Goal: Information Seeking & Learning: Learn about a topic

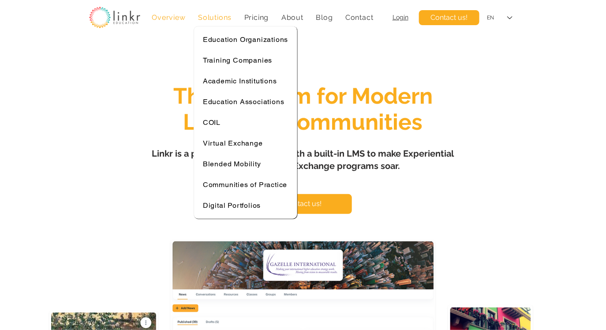
click at [227, 15] on span "Solutions" at bounding box center [215, 17] width 34 height 8
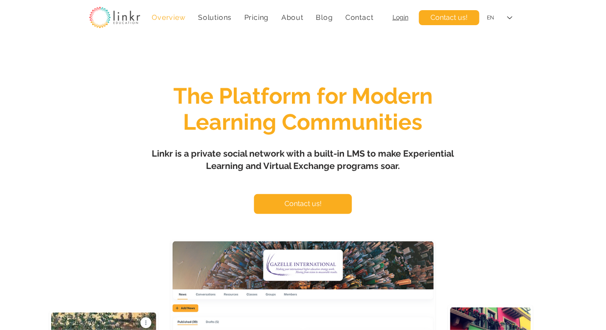
click at [230, 20] on span "Solutions" at bounding box center [215, 17] width 34 height 8
click at [253, 17] on span "Pricing" at bounding box center [256, 17] width 25 height 8
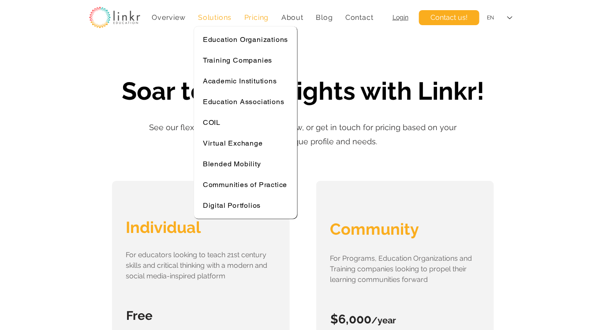
click at [224, 18] on span "Solutions" at bounding box center [215, 17] width 34 height 8
click at [233, 123] on div "COIL" at bounding box center [245, 122] width 85 height 8
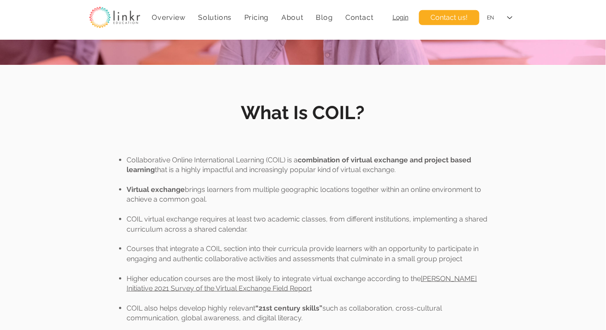
scroll to position [213, 0]
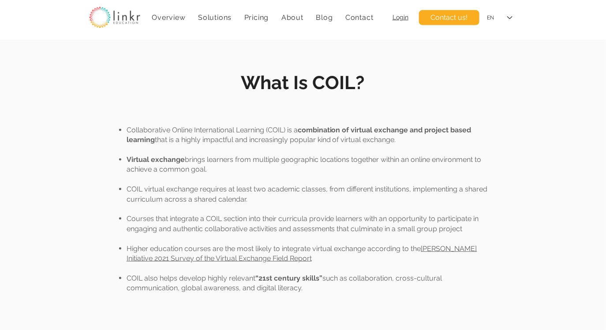
click at [289, 143] on p "Collaborative Online International Learning (COIL) is a combination of virtual …" at bounding box center [309, 135] width 365 height 20
click at [317, 129] on span "combination of virtual exchange and project based learning" at bounding box center [299, 135] width 345 height 18
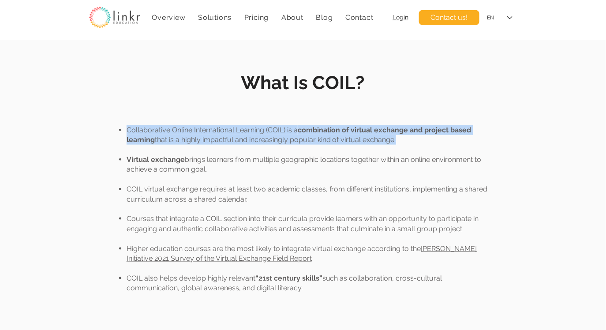
click at [317, 129] on span "combination of virtual exchange and project based learning" at bounding box center [299, 135] width 345 height 18
copy div "Collaborative Online International Learning (COIL) is a combination of virtual …"
drag, startPoint x: 210, startPoint y: 171, endPoint x: 203, endPoint y: 167, distance: 7.5
click at [203, 167] on p "Virtual exchange brings learners from multiple geographic locations together wi…" at bounding box center [309, 165] width 365 height 20
drag, startPoint x: 257, startPoint y: 198, endPoint x: 192, endPoint y: 146, distance: 83.5
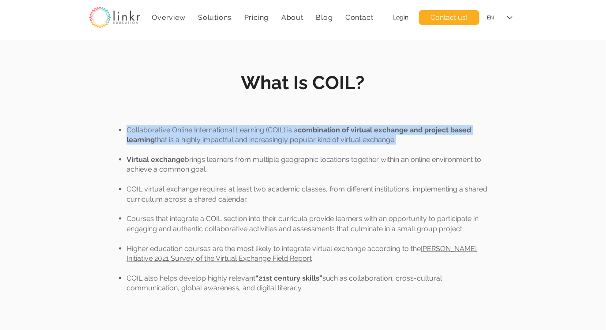
click at [192, 145] on div "Collaborative Online International Learning (COIL) is a combination of virtual …" at bounding box center [303, 209] width 378 height 168
click at [192, 146] on p "​" at bounding box center [303, 150] width 378 height 10
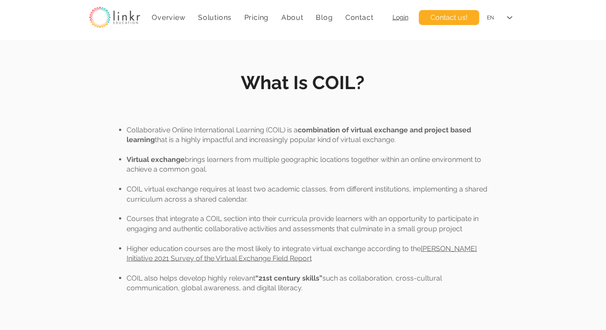
drag, startPoint x: 213, startPoint y: 167, endPoint x: 126, endPoint y: 131, distance: 94.2
click at [126, 131] on div "Collaborative Online International Learning (COIL) is a combination of virtual …" at bounding box center [303, 209] width 378 height 168
copy div "Collaborative Online International Learning (COIL) is a combination of virtual …"
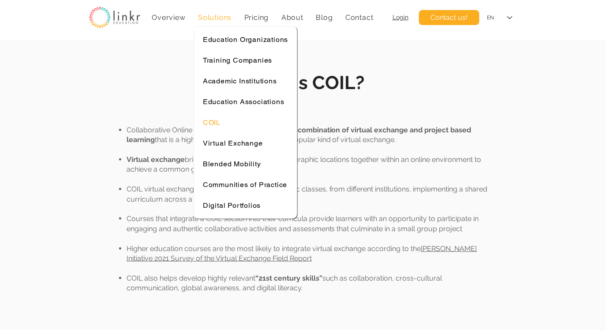
click at [214, 14] on span "Solutions" at bounding box center [215, 17] width 34 height 8
click at [253, 147] on link "Virtual Exchange" at bounding box center [245, 143] width 94 height 17
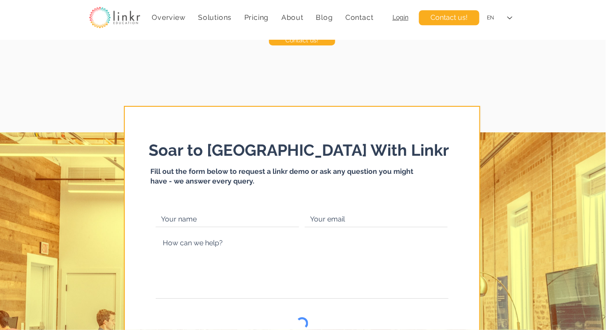
scroll to position [2968, 0]
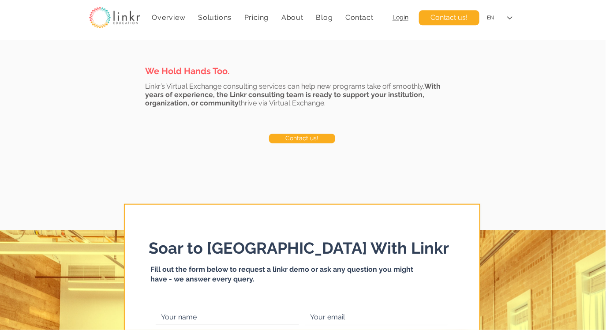
click at [404, 20] on span "Login" at bounding box center [401, 17] width 16 height 7
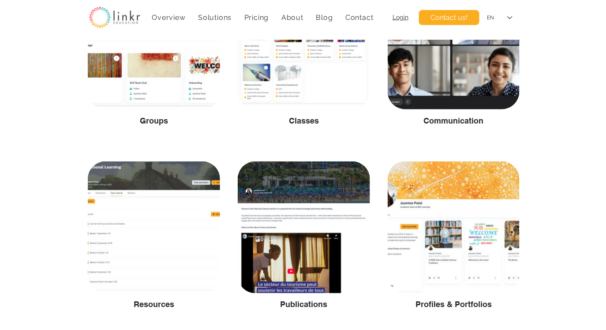
scroll to position [1404, 0]
